Goal: Find specific page/section: Find specific page/section

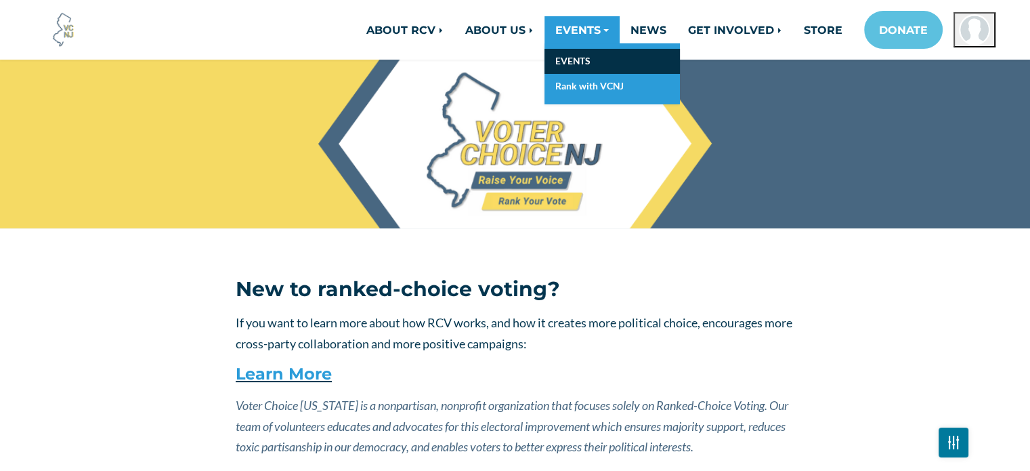
click at [579, 62] on link "EVENTS" at bounding box center [612, 61] width 135 height 25
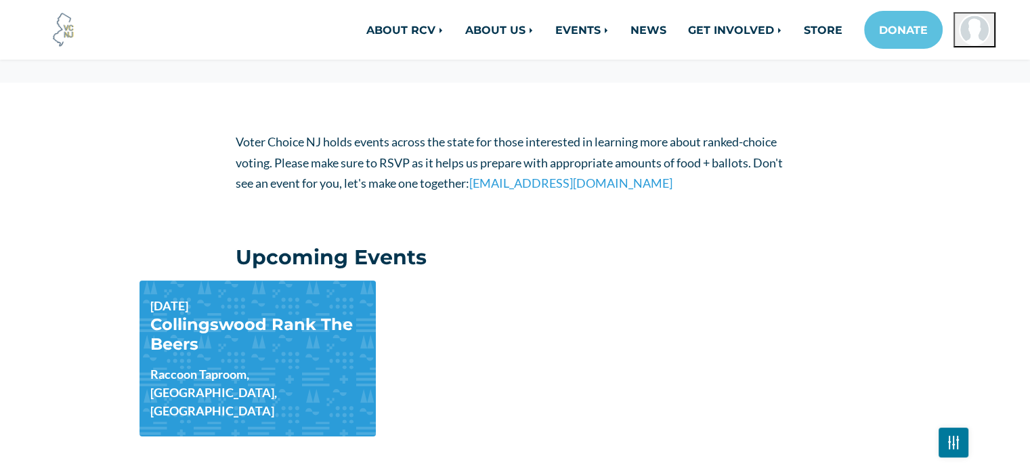
scroll to position [203, 0]
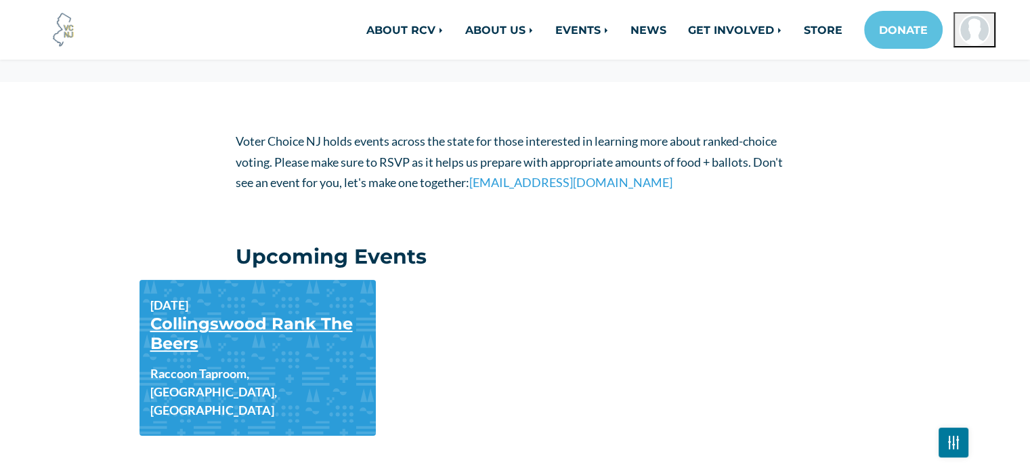
click at [222, 321] on link "Collingswood Rank The Beers" at bounding box center [251, 333] width 203 height 39
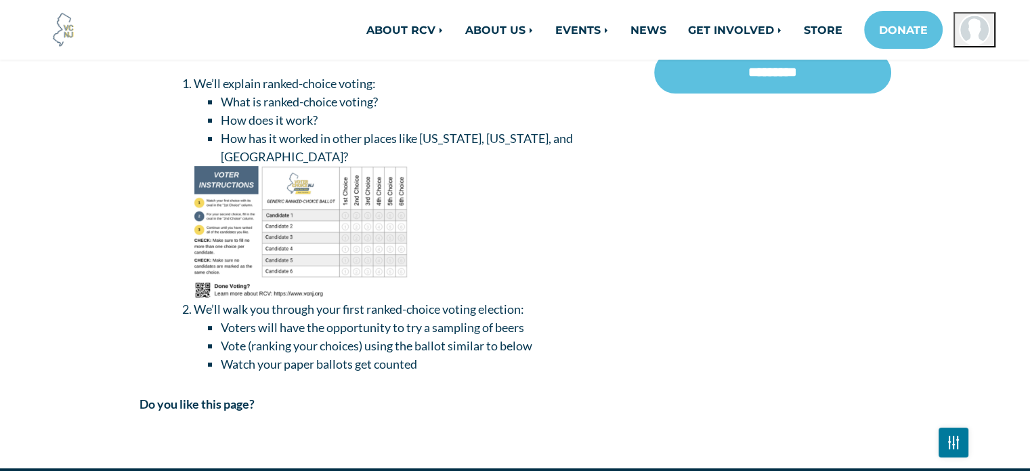
scroll to position [406, 0]
